Goal: Use online tool/utility: Use online tool/utility

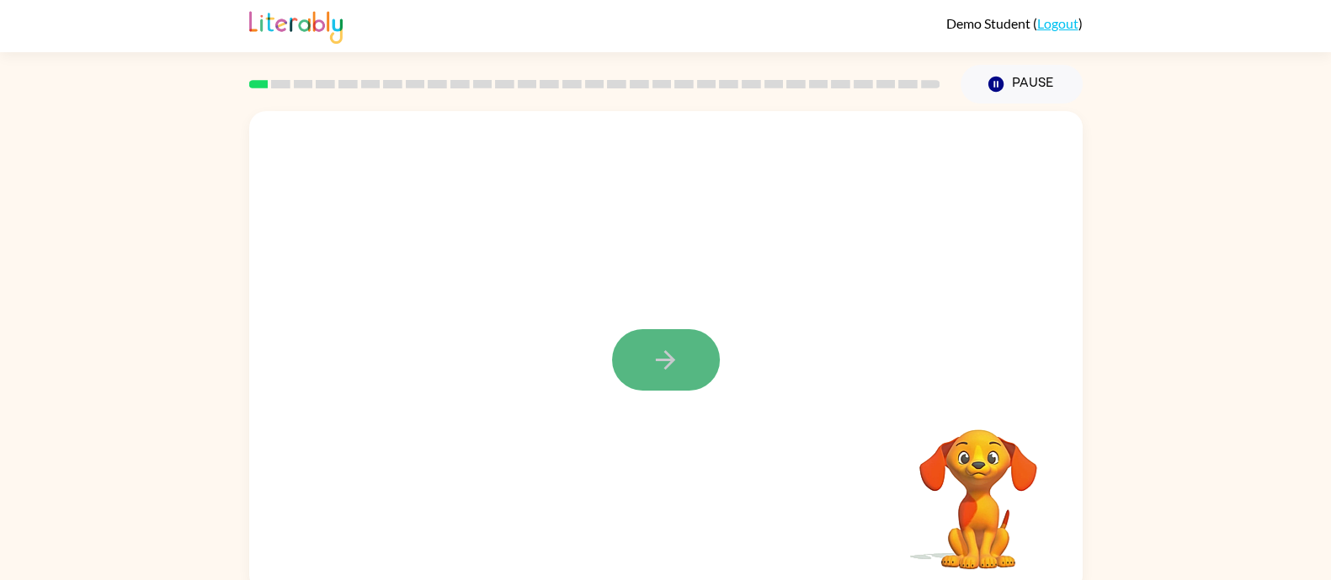
click at [662, 360] on icon "button" at bounding box center [665, 359] width 19 height 19
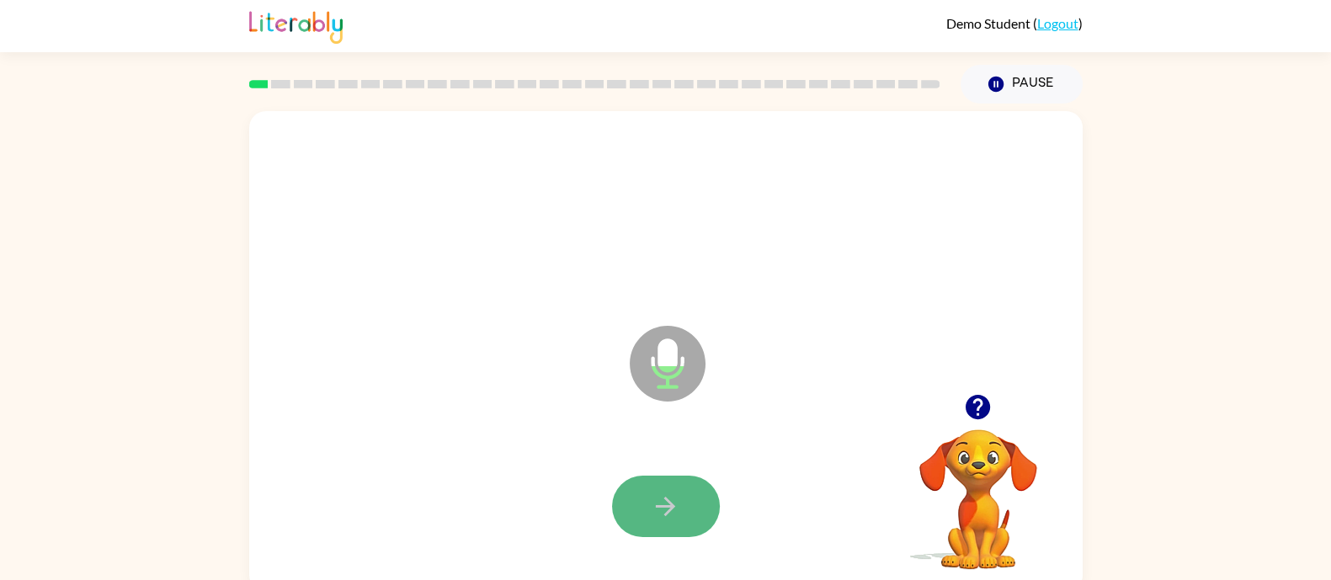
click at [661, 512] on icon "button" at bounding box center [665, 506] width 29 height 29
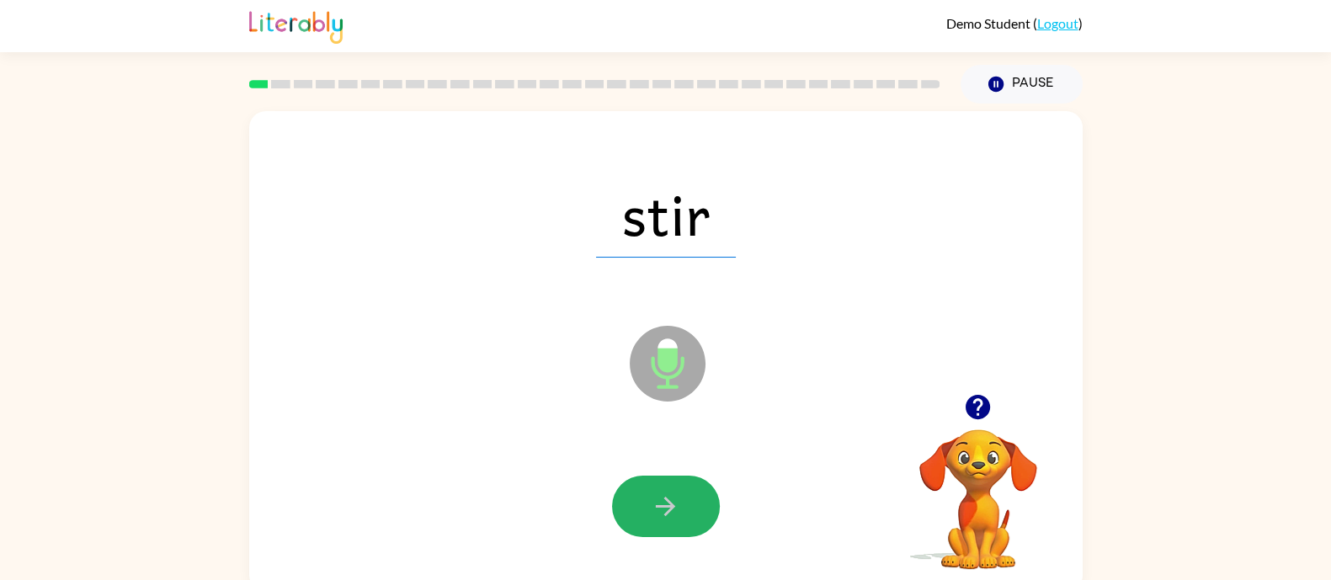
click at [661, 512] on icon "button" at bounding box center [665, 506] width 29 height 29
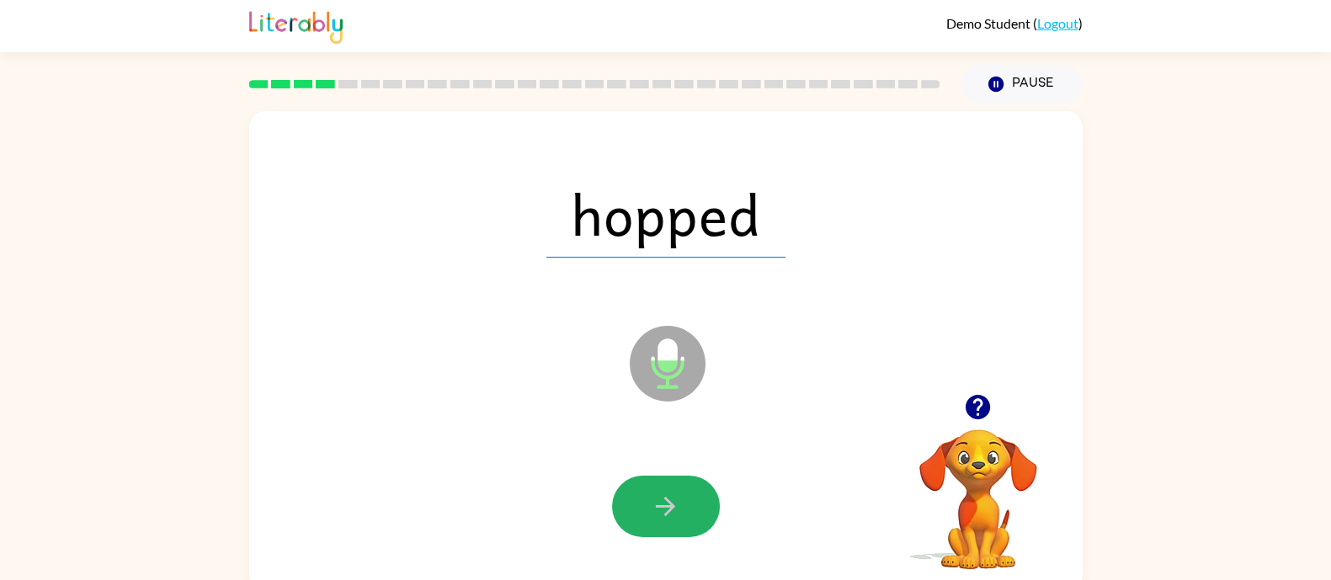
click at [661, 512] on icon "button" at bounding box center [665, 506] width 29 height 29
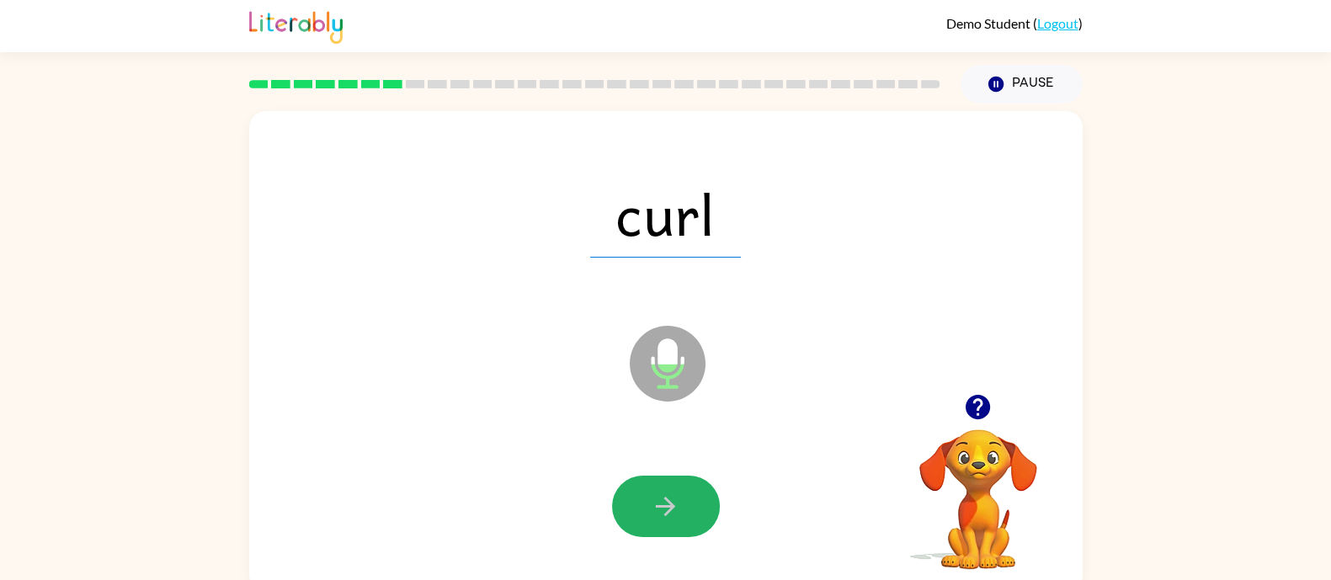
click at [661, 512] on icon "button" at bounding box center [665, 506] width 29 height 29
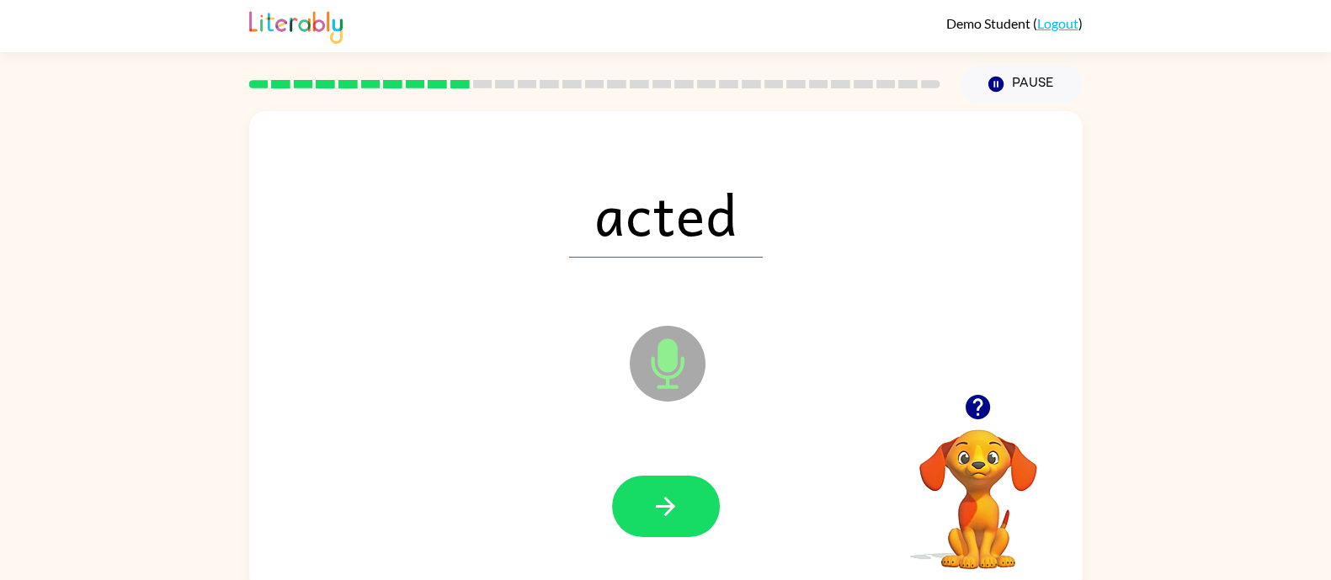
click at [661, 512] on icon "button" at bounding box center [665, 506] width 29 height 29
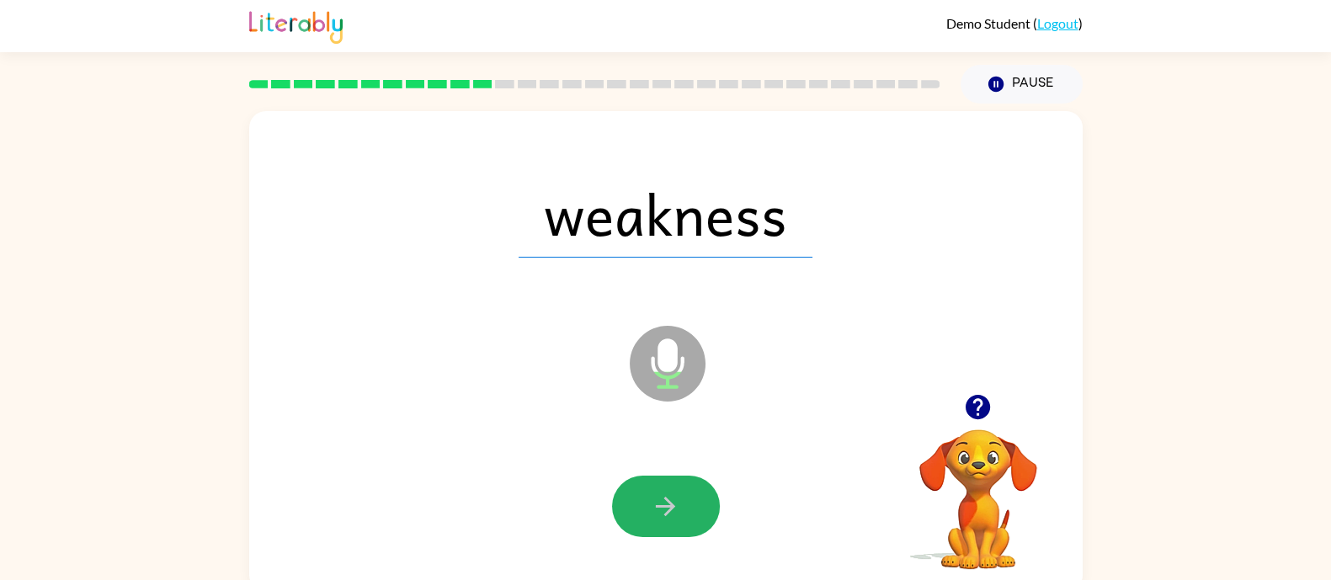
click at [661, 512] on icon "button" at bounding box center [665, 506] width 29 height 29
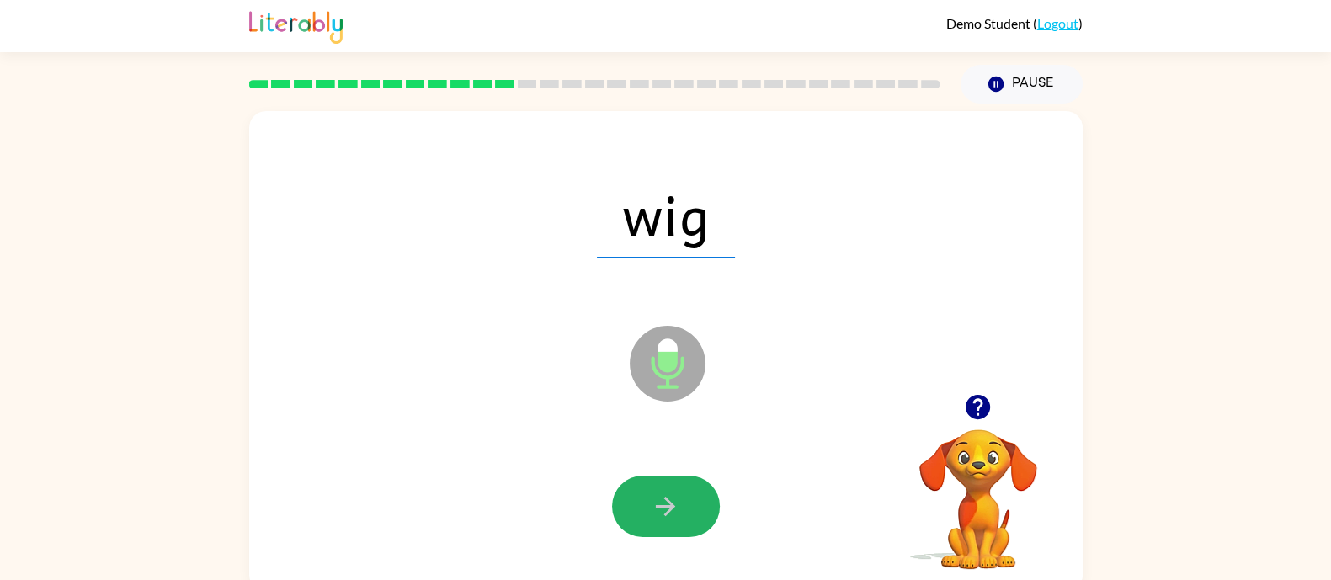
click at [661, 512] on icon "button" at bounding box center [665, 506] width 29 height 29
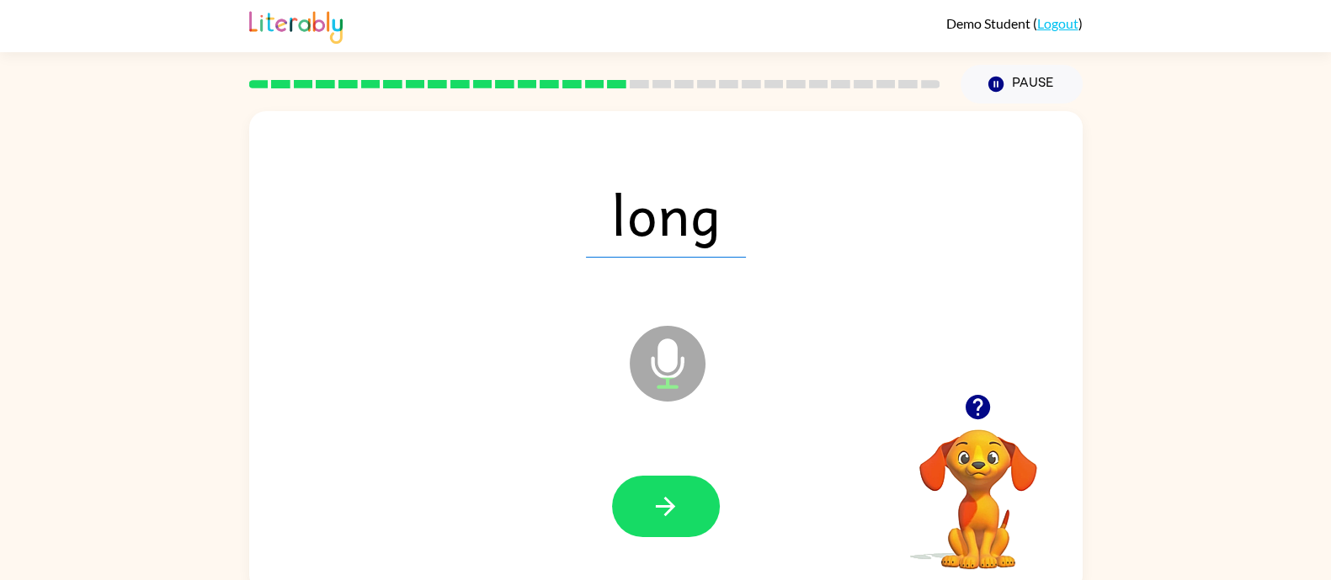
click at [661, 512] on icon "button" at bounding box center [665, 506] width 29 height 29
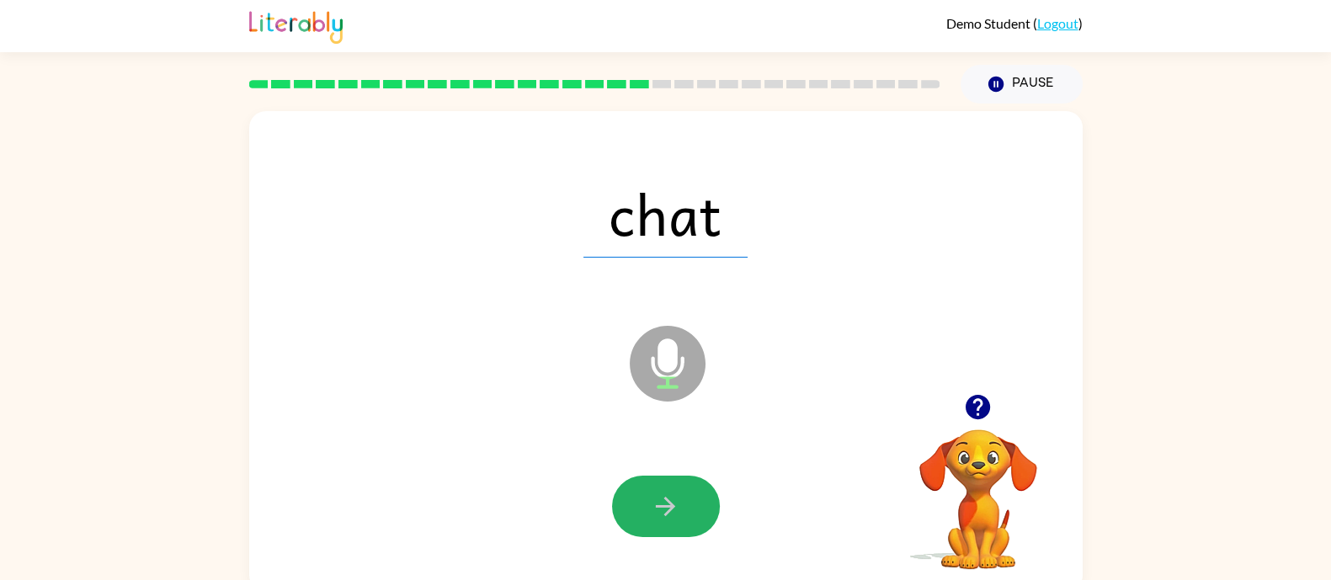
click at [661, 512] on icon "button" at bounding box center [665, 506] width 29 height 29
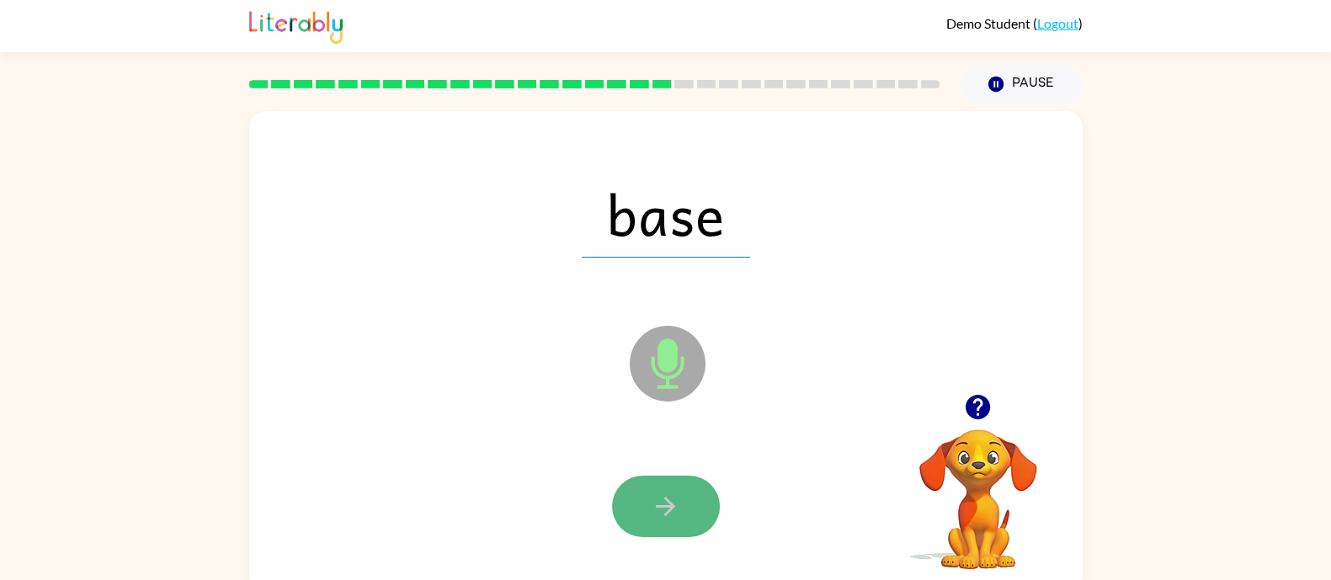
click at [661, 494] on icon "button" at bounding box center [665, 506] width 29 height 29
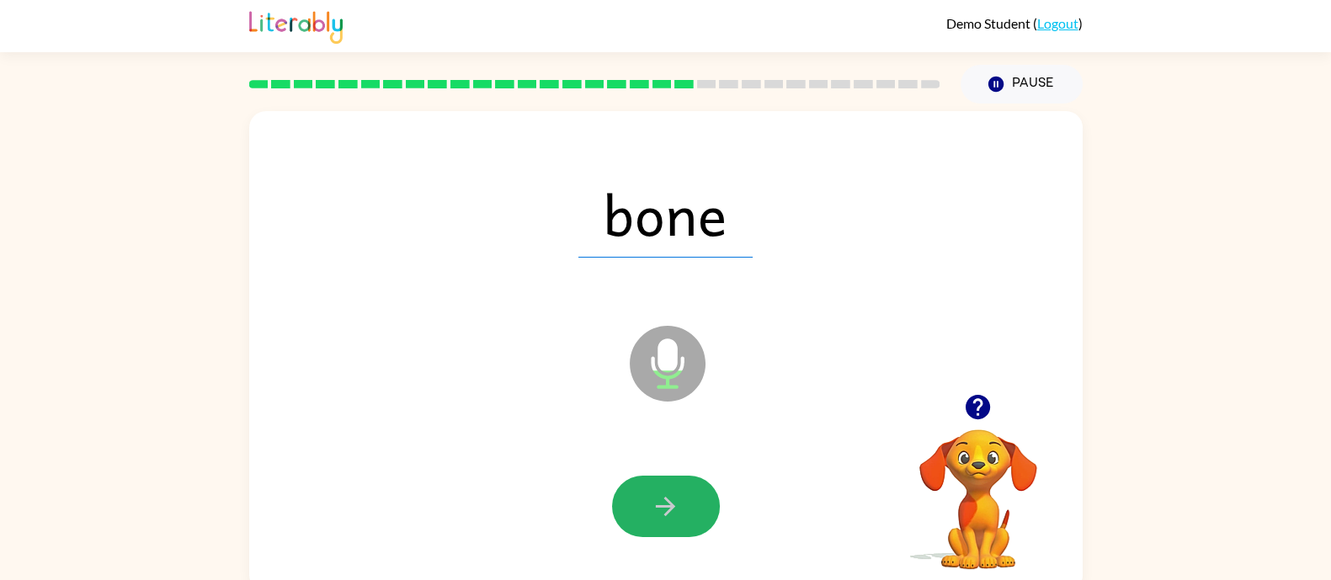
click at [661, 494] on icon "button" at bounding box center [665, 506] width 29 height 29
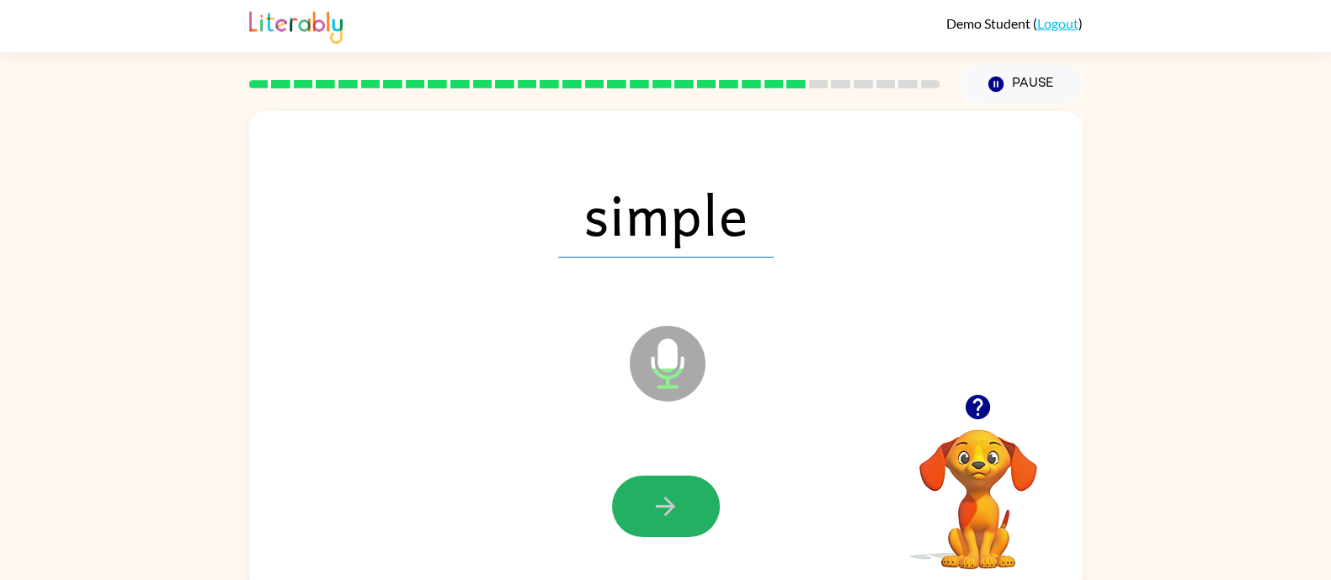
click at [661, 494] on icon "button" at bounding box center [665, 506] width 29 height 29
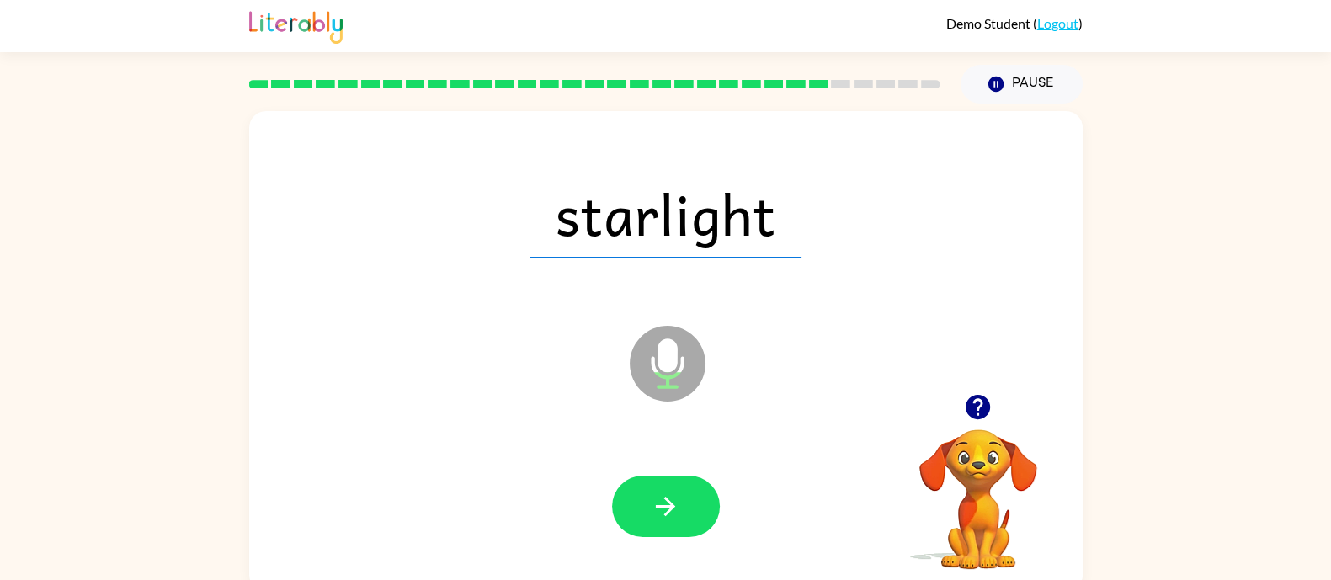
click at [661, 494] on icon "button" at bounding box center [665, 506] width 29 height 29
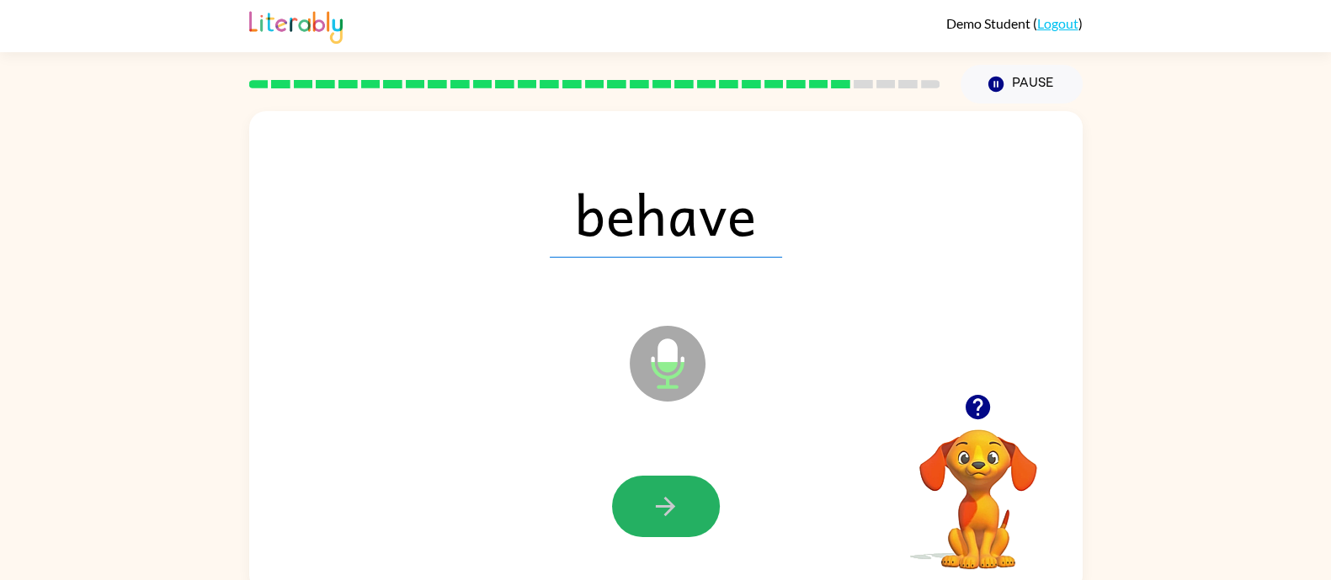
click at [661, 494] on icon "button" at bounding box center [665, 506] width 29 height 29
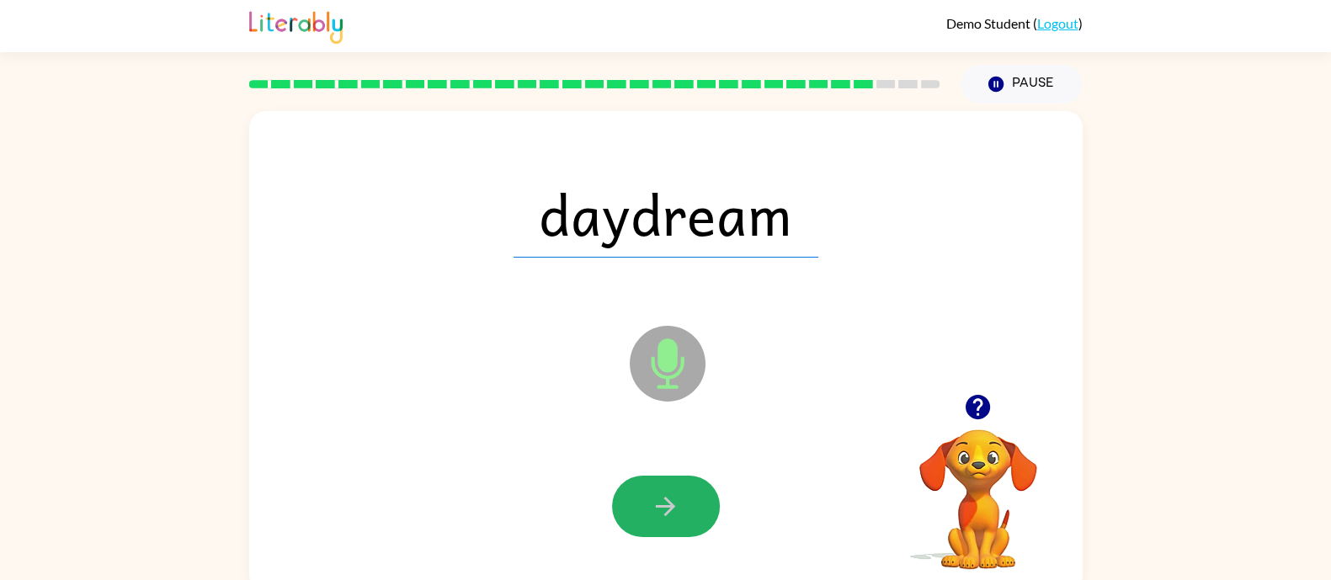
click at [661, 494] on icon "button" at bounding box center [665, 506] width 29 height 29
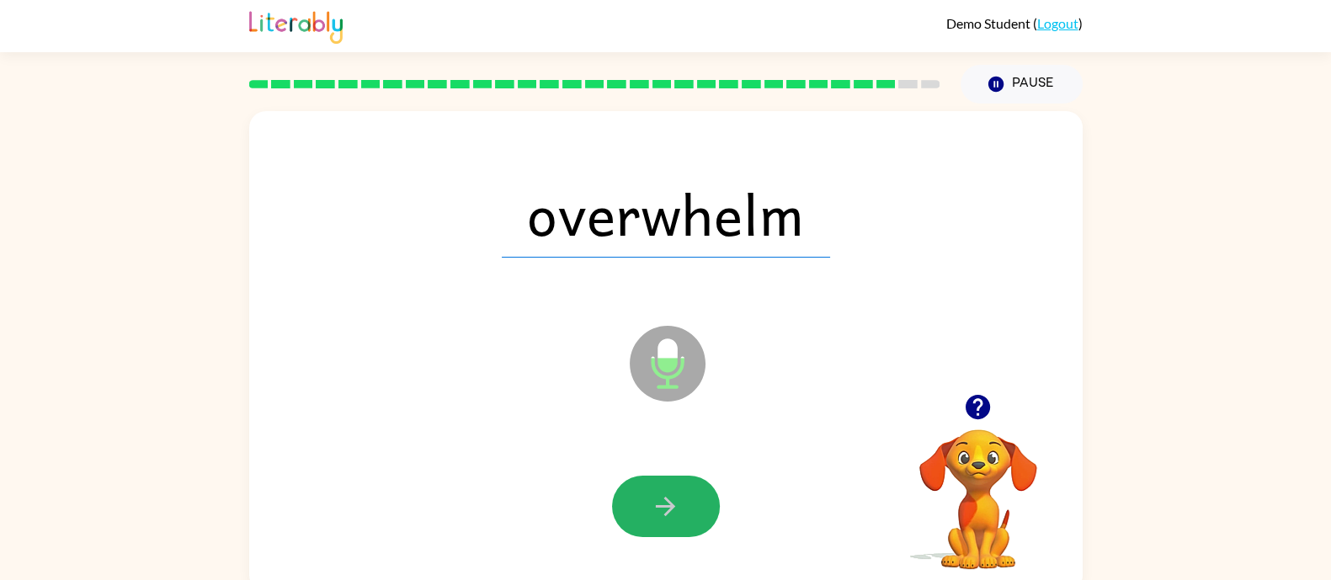
click at [661, 494] on icon "button" at bounding box center [665, 506] width 29 height 29
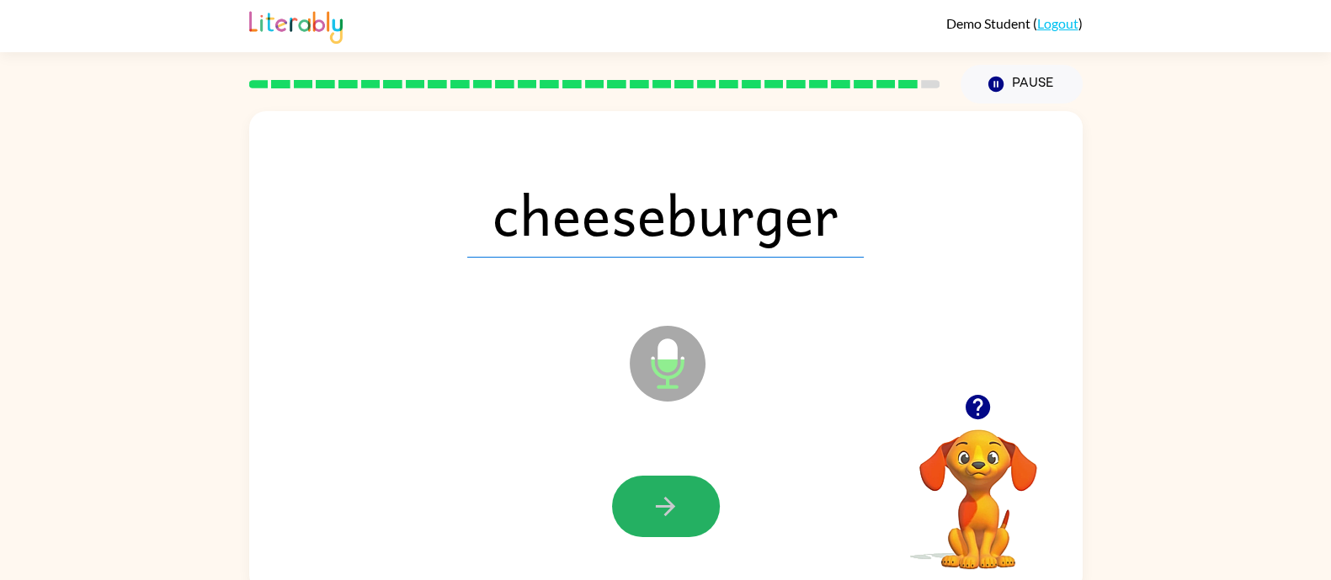
click at [661, 494] on icon "button" at bounding box center [665, 506] width 29 height 29
